Goal: Task Accomplishment & Management: Complete application form

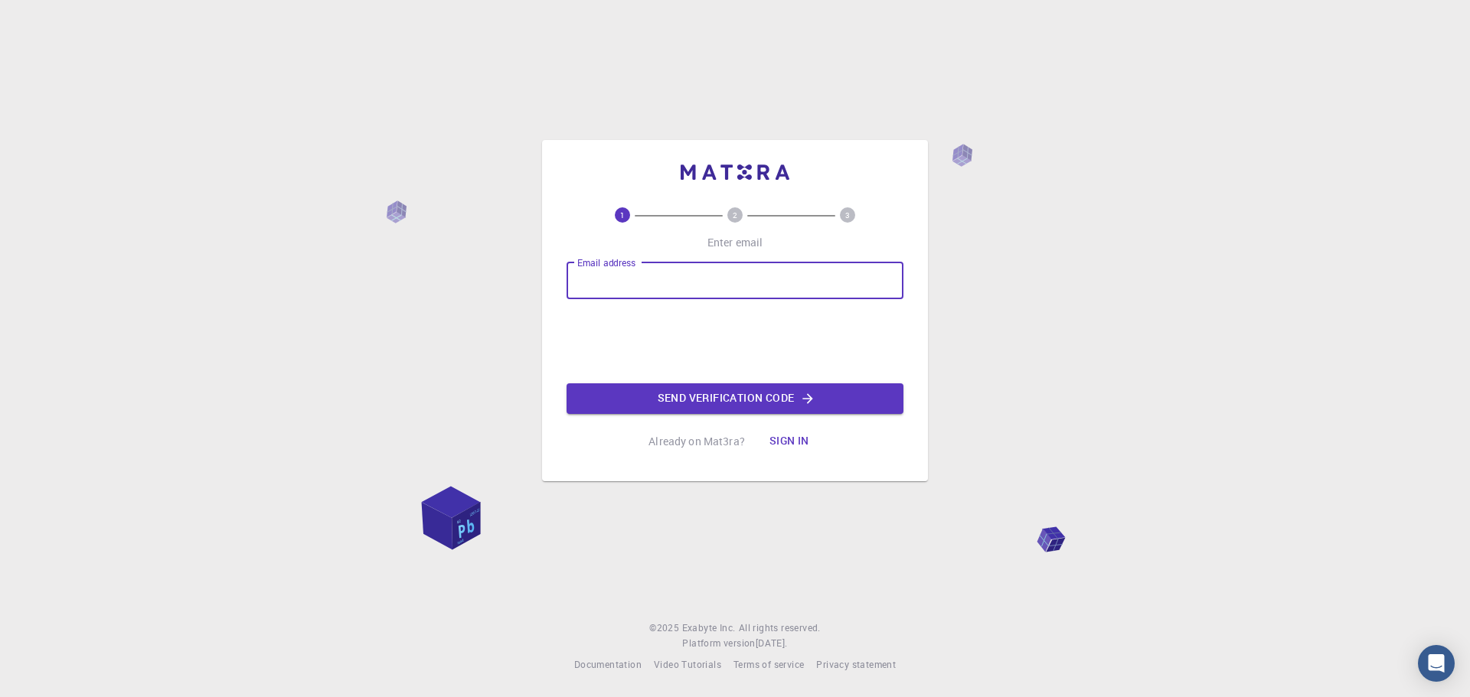
click at [639, 283] on input "Email address" at bounding box center [734, 281] width 337 height 37
type input "[EMAIL_ADDRESS][DOMAIN_NAME]"
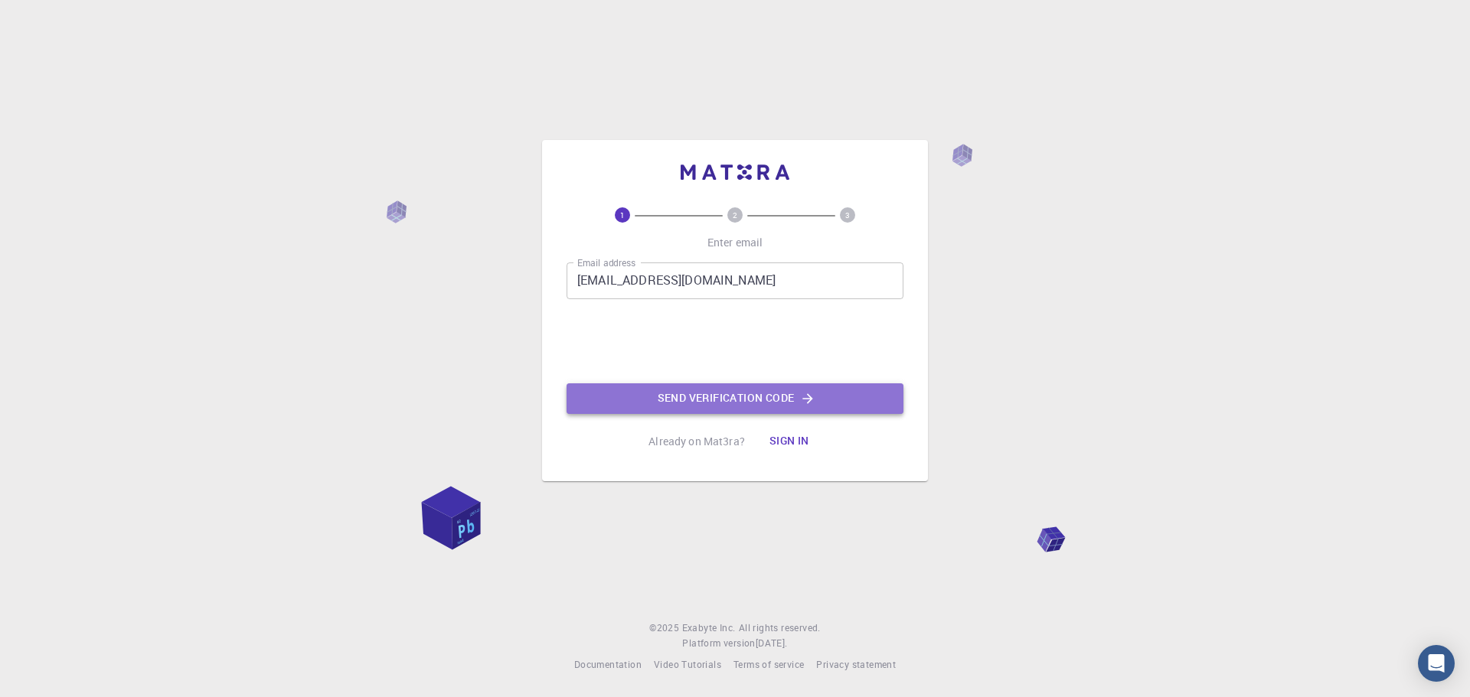
click at [704, 389] on button "Send verification code" at bounding box center [734, 399] width 337 height 31
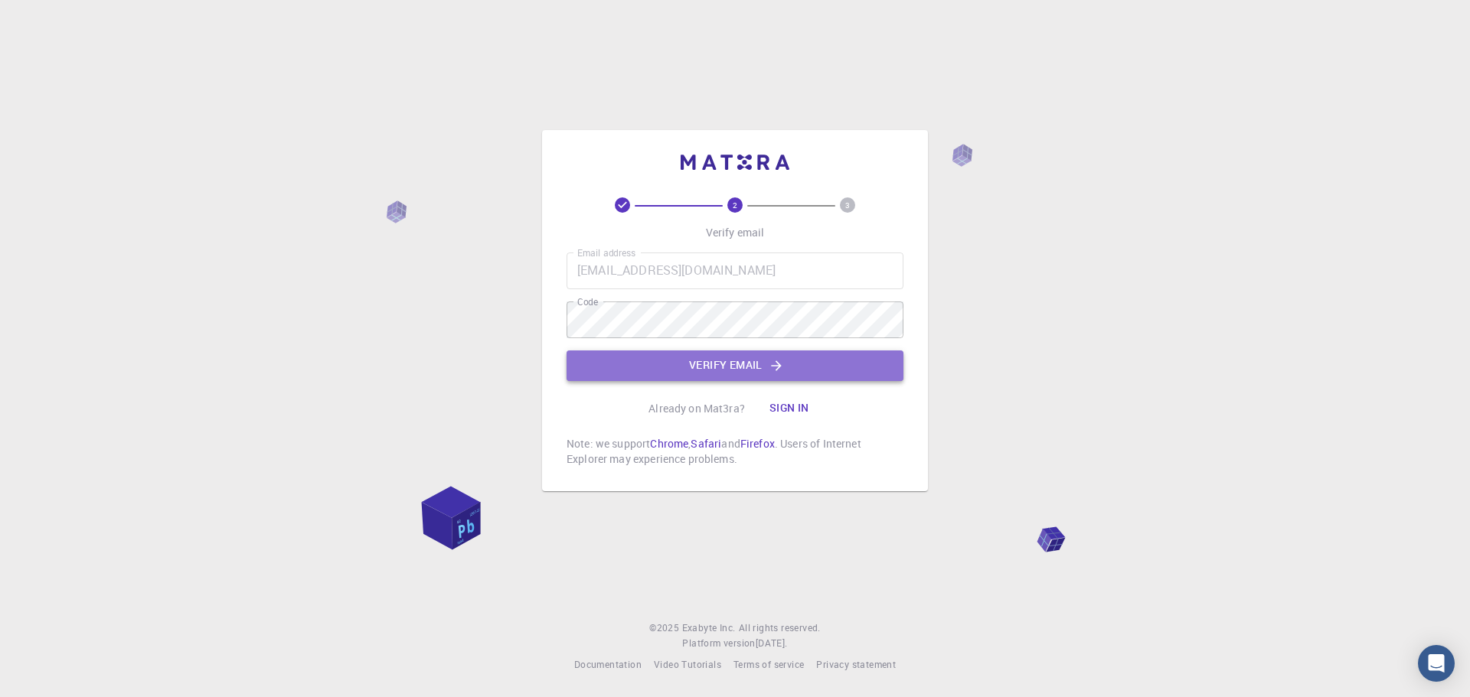
click at [656, 367] on button "Verify email" at bounding box center [734, 366] width 337 height 31
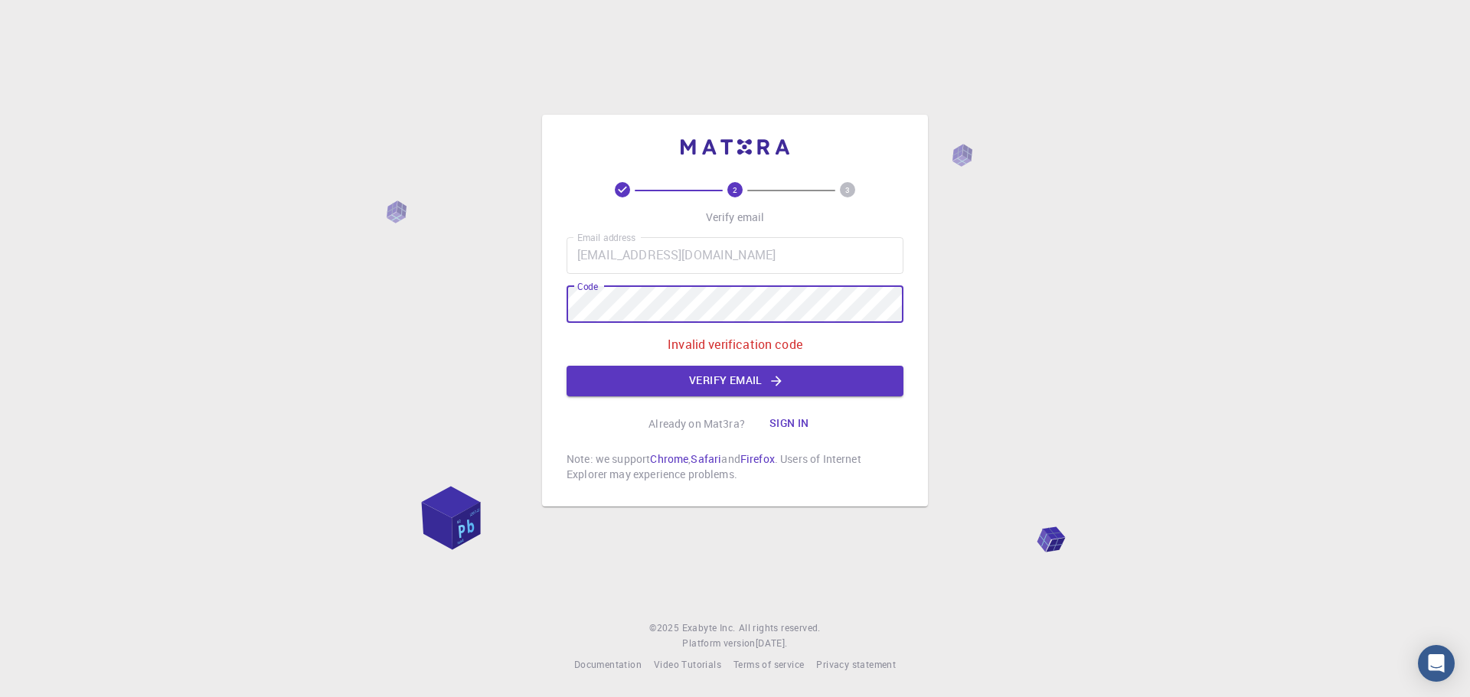
click at [511, 314] on div "2 3 Verify email Email address [EMAIL_ADDRESS][DOMAIN_NAME] Email address Code …" at bounding box center [735, 348] width 1470 height 697
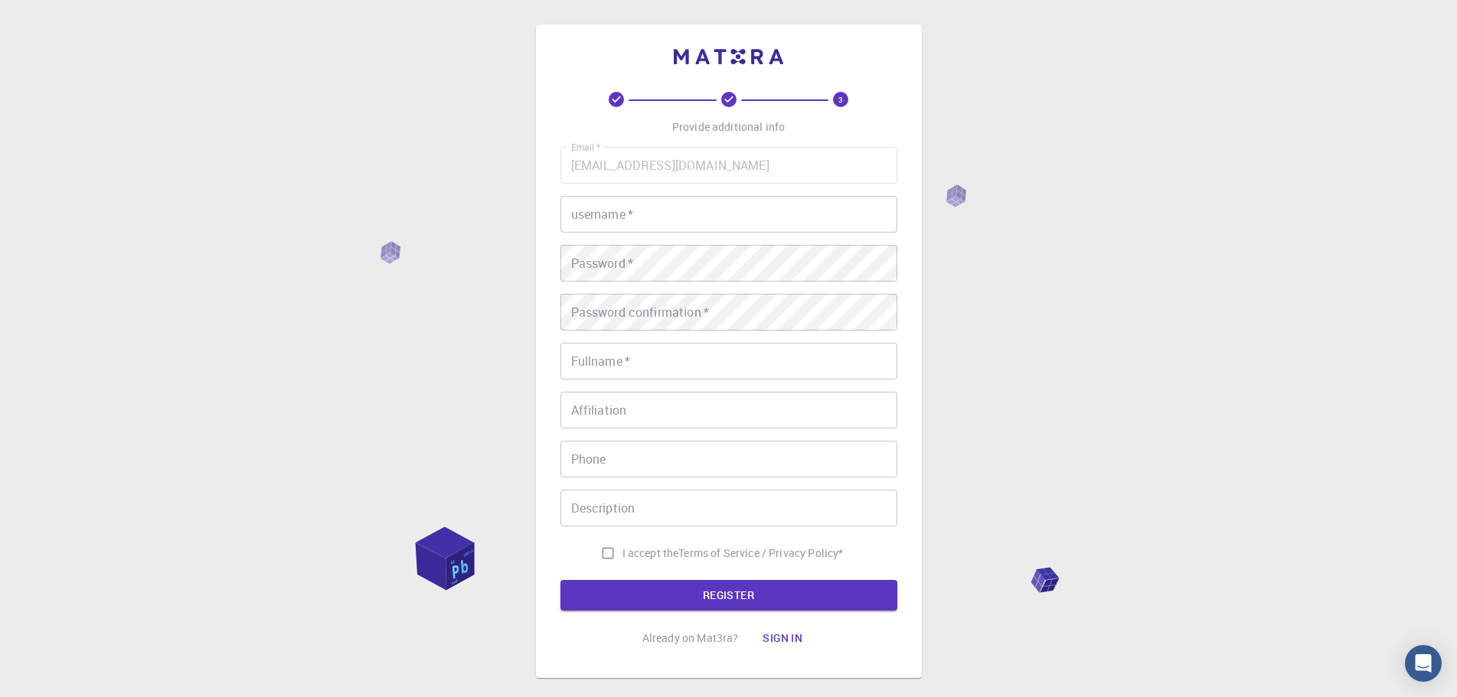
click at [674, 208] on input "username   *" at bounding box center [728, 214] width 337 height 37
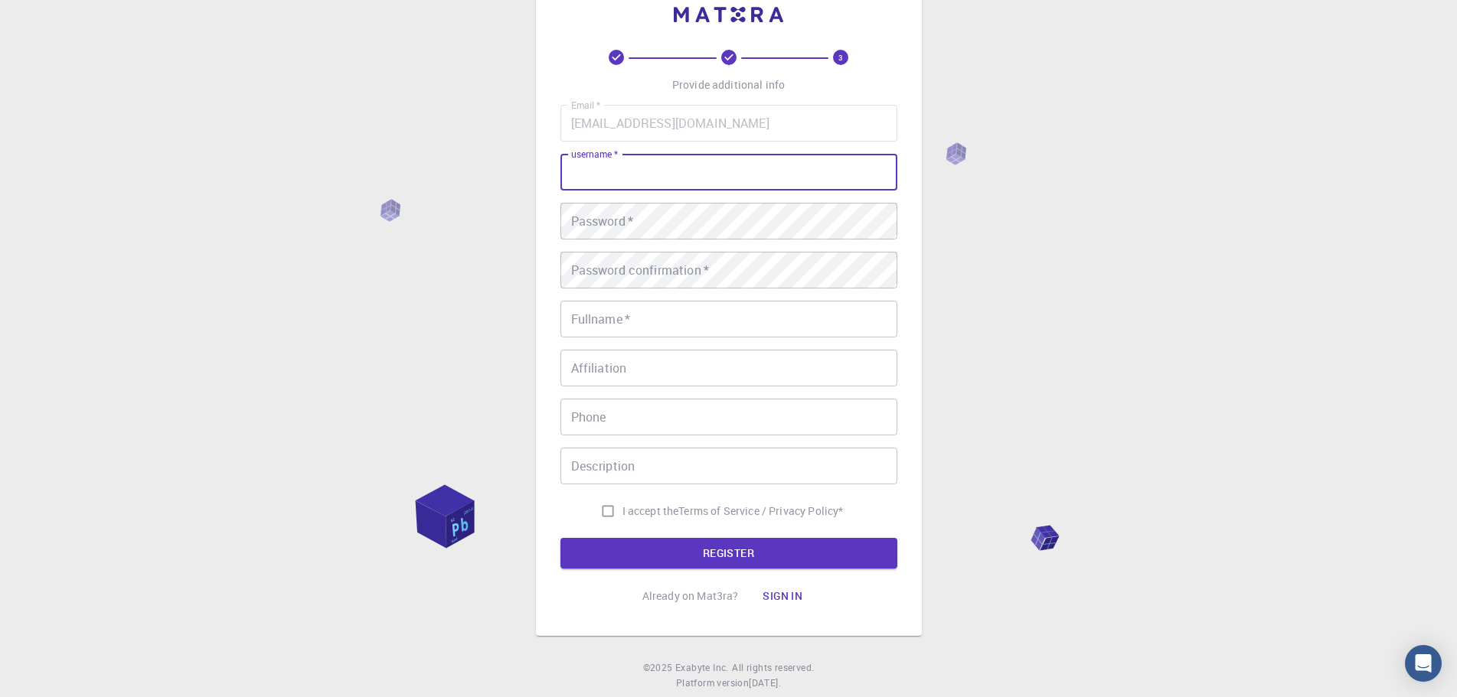
scroll to position [82, 0]
